Goal: Navigation & Orientation: Find specific page/section

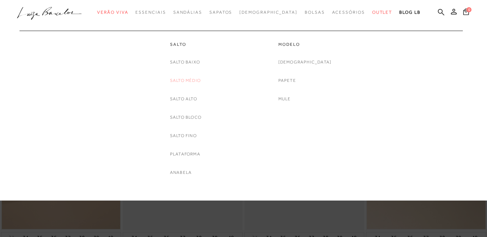
click at [186, 82] on link "Salto Médio" at bounding box center [185, 81] width 31 height 8
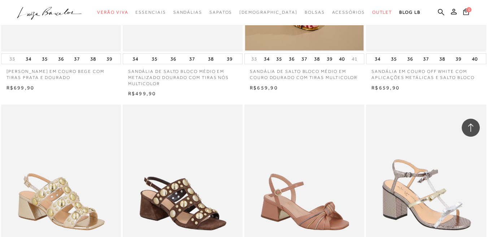
scroll to position [1011, 0]
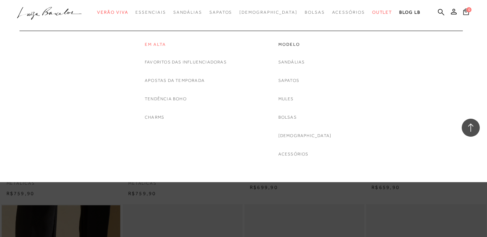
click at [153, 45] on link "Em alta" at bounding box center [186, 45] width 82 height 6
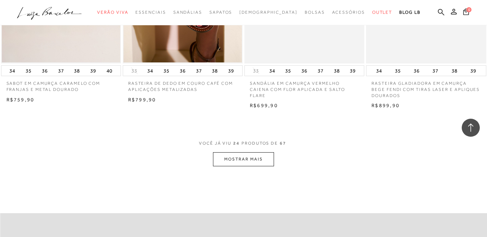
scroll to position [1372, 0]
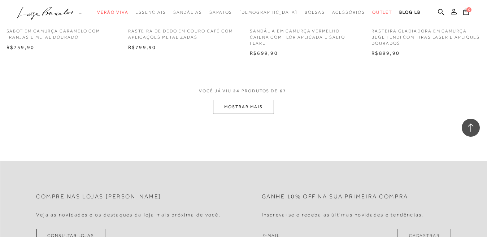
click at [245, 106] on button "MOSTRAR MAIS" at bounding box center [243, 107] width 61 height 14
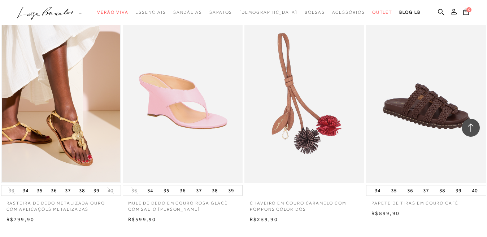
scroll to position [2671, 0]
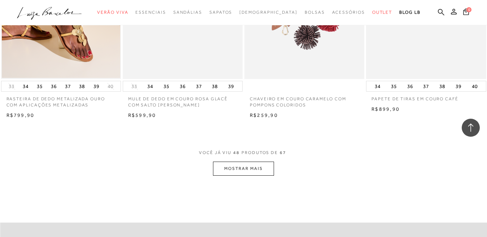
click at [237, 169] on button "MOSTRAR MAIS" at bounding box center [243, 169] width 61 height 14
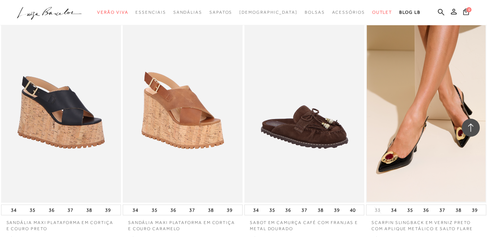
scroll to position [1408, 0]
